Goal: Task Accomplishment & Management: Use online tool/utility

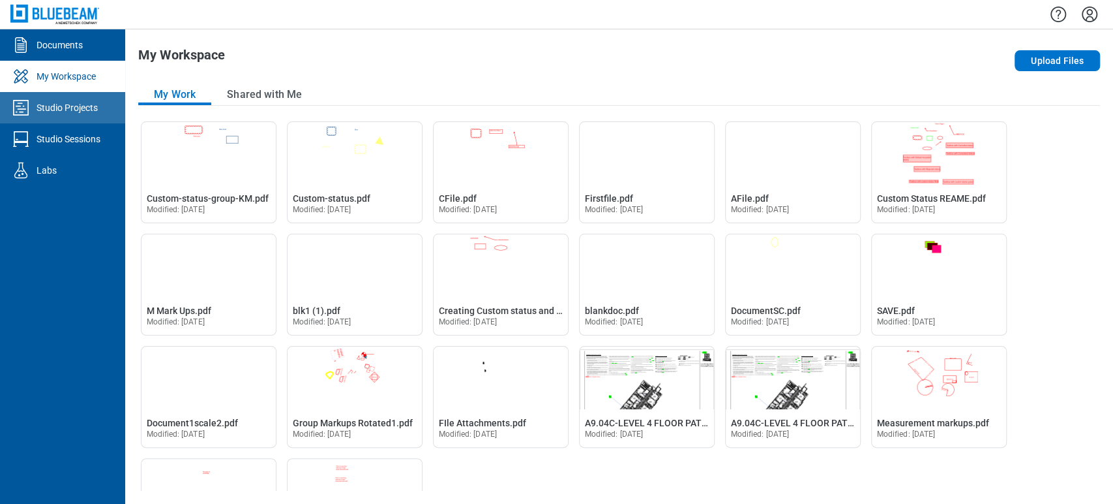
click at [49, 108] on div "Studio Projects" at bounding box center [67, 107] width 61 height 13
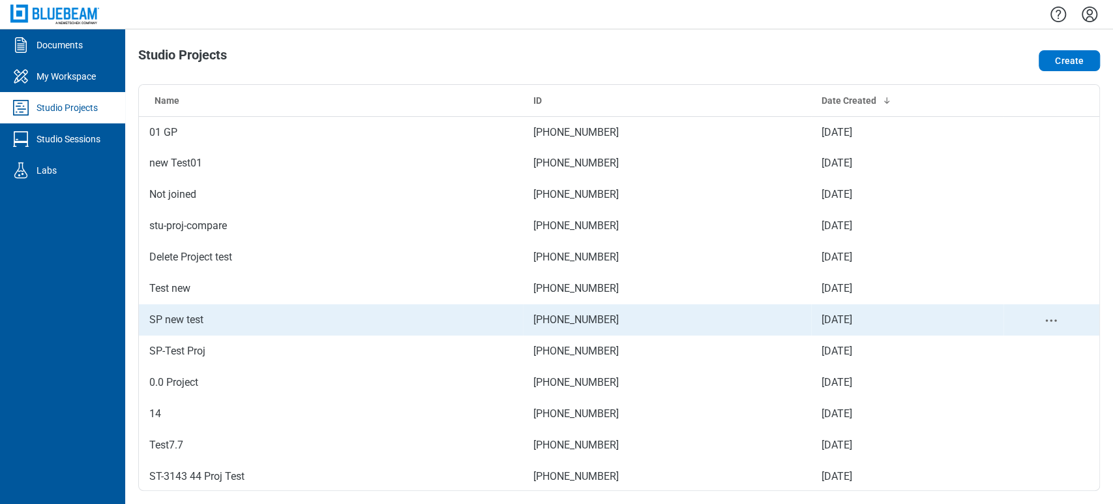
click at [259, 317] on td "SP new test" at bounding box center [331, 319] width 384 height 31
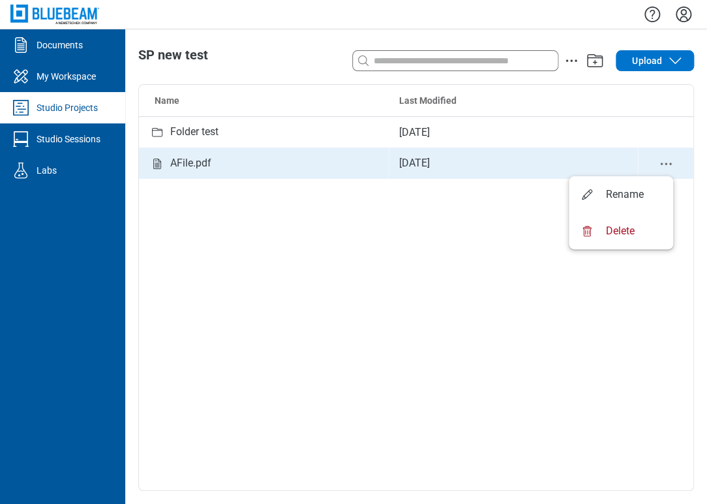
click at [665, 166] on icon "delete-context-menu" at bounding box center [666, 164] width 16 height 16
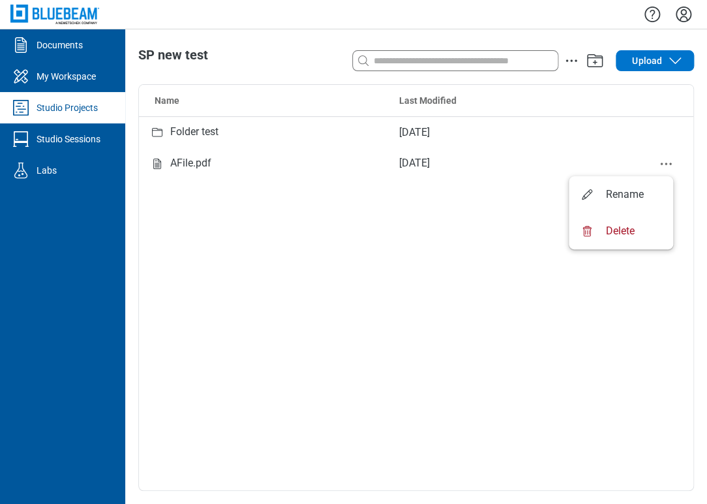
click at [320, 296] on div "Name Last Modified Folder test [DATE] AFile.pdf [DATE]" at bounding box center [416, 287] width 554 height 405
drag, startPoint x: 224, startPoint y: 163, endPoint x: 187, endPoint y: 244, distance: 89.0
click at [187, 244] on div "Name Last Modified Folder test [DATE] AFile.pdf [DATE]" at bounding box center [416, 287] width 554 height 405
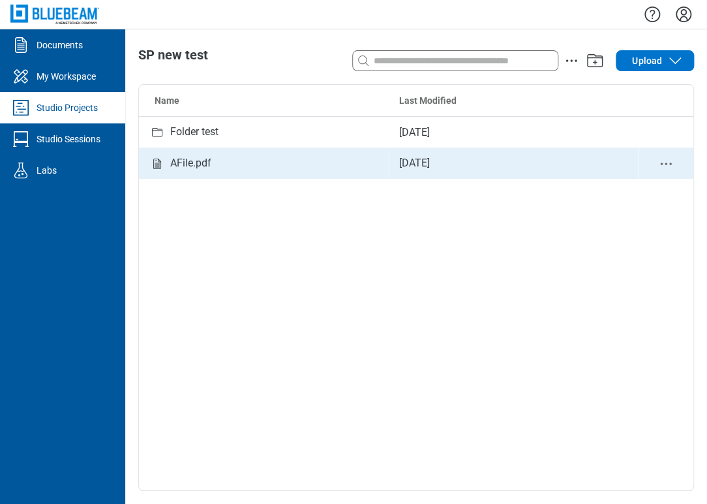
click at [192, 165] on div "AFile.pdf" at bounding box center [190, 163] width 41 height 16
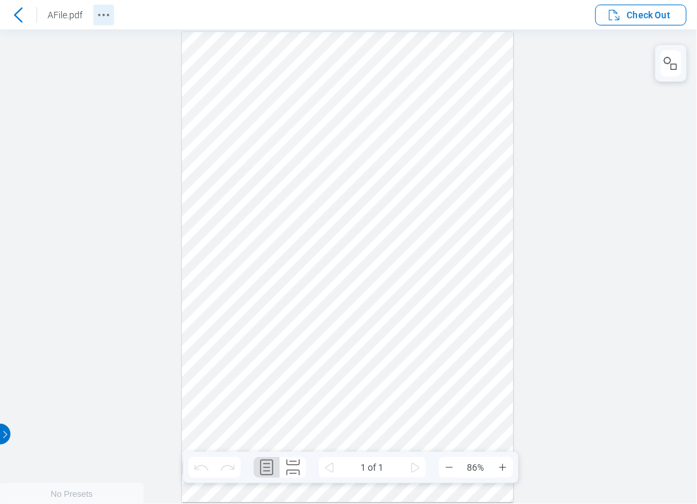
click at [106, 8] on icon "Revision History" at bounding box center [104, 15] width 16 height 16
